Goal: Transaction & Acquisition: Download file/media

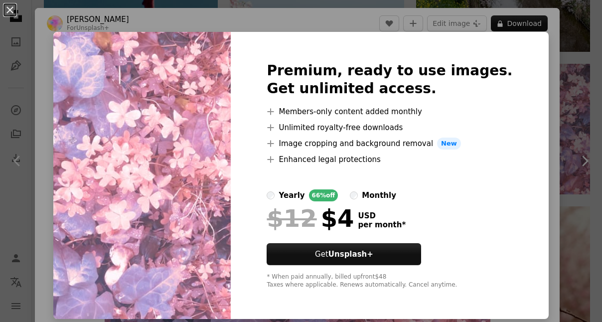
scroll to position [57, 0]
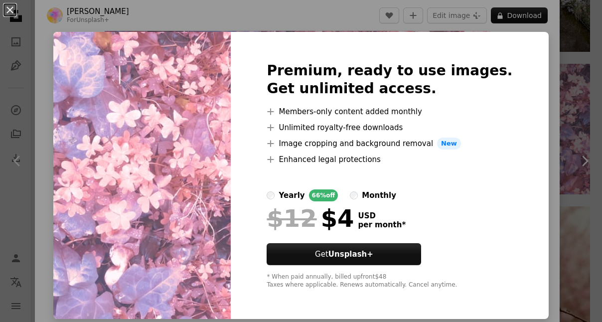
click at [513, 44] on div "Premium, ready to use images. Get unlimited access. A plus sign Members-only co…" at bounding box center [390, 175] width 318 height 287
click at [533, 68] on div "An X shape Premium, ready to use images. Get unlimited access. A plus sign Memb…" at bounding box center [301, 161] width 602 height 322
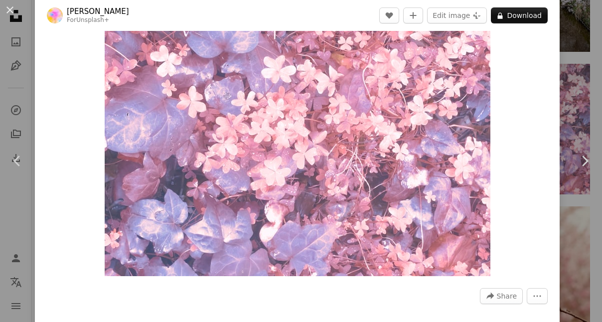
click at [10, 11] on button "An X shape" at bounding box center [10, 10] width 12 height 12
click at [10, 11] on icon "Unsplash logo Unsplash Home" at bounding box center [16, 16] width 20 height 20
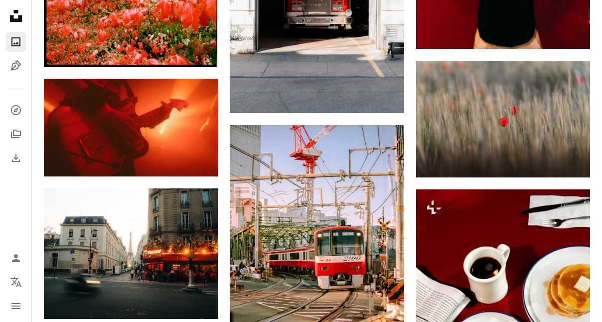
scroll to position [4171, 0]
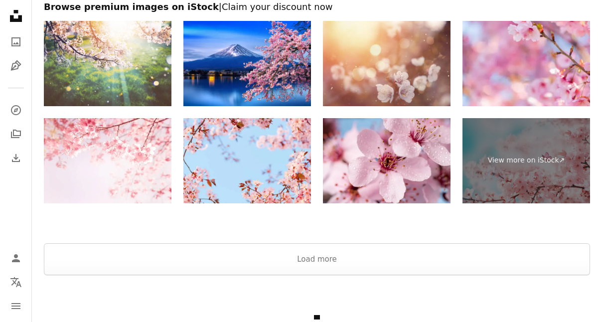
scroll to position [7566, 0]
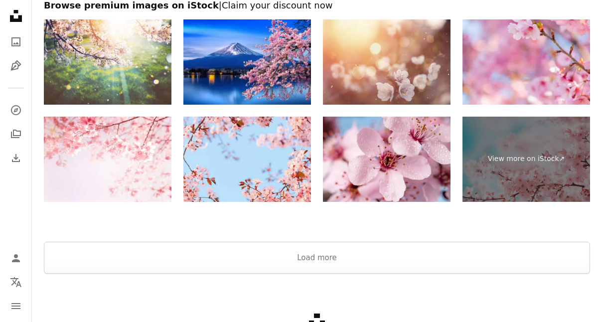
click at [373, 255] on button "Load more" at bounding box center [317, 258] width 546 height 32
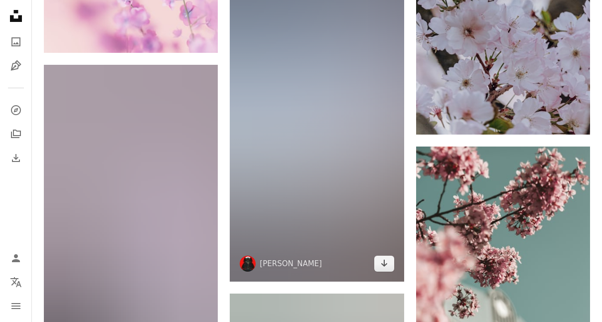
scroll to position [12737, 0]
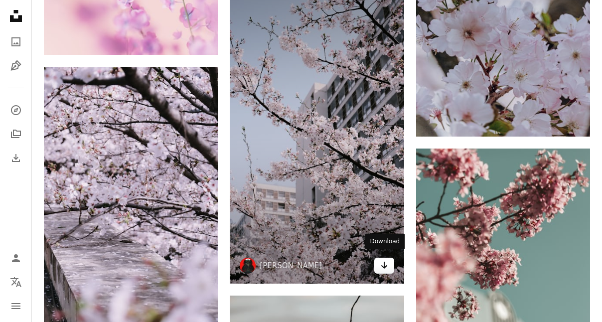
click at [380, 263] on icon "Arrow pointing down" at bounding box center [384, 265] width 8 height 12
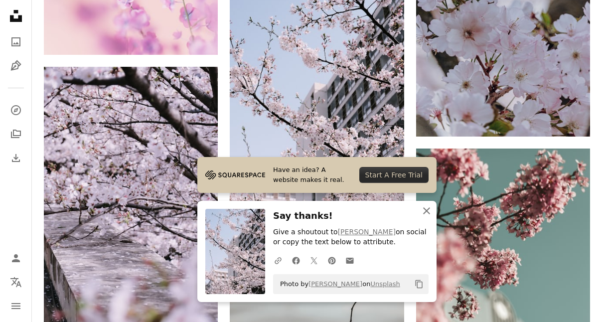
click at [428, 213] on icon "button" at bounding box center [426, 210] width 7 height 7
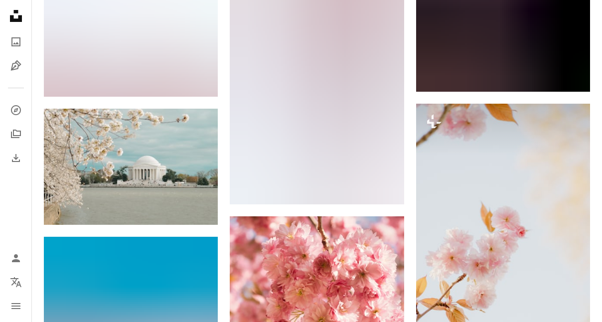
scroll to position [14575, 0]
